Goal: Transaction & Acquisition: Download file/media

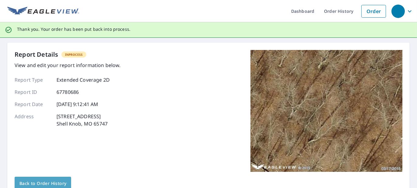
click at [35, 183] on span "Back to Order History" at bounding box center [42, 183] width 47 height 8
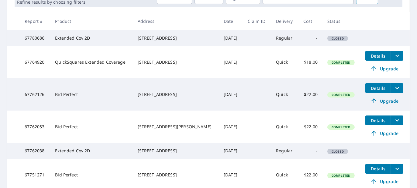
scroll to position [91, 0]
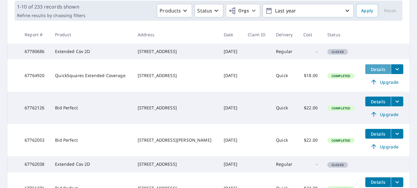
click at [377, 72] on span "Details" at bounding box center [378, 69] width 18 height 6
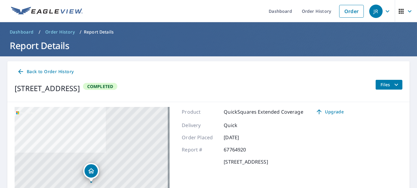
click at [394, 83] on icon "filesDropdownBtn-67764920" at bounding box center [396, 84] width 7 height 7
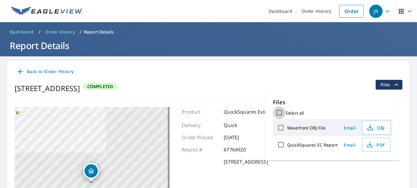
click at [279, 112] on input "Select all" at bounding box center [279, 112] width 13 height 13
checkbox input "true"
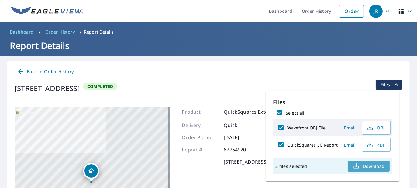
click at [365, 166] on span "Download" at bounding box center [369, 165] width 32 height 7
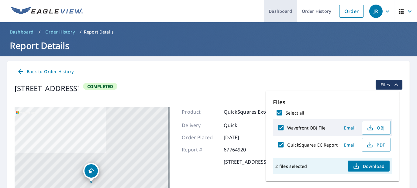
click at [281, 10] on link "Dashboard" at bounding box center [280, 11] width 33 height 22
